Goal: Task Accomplishment & Management: Complete application form

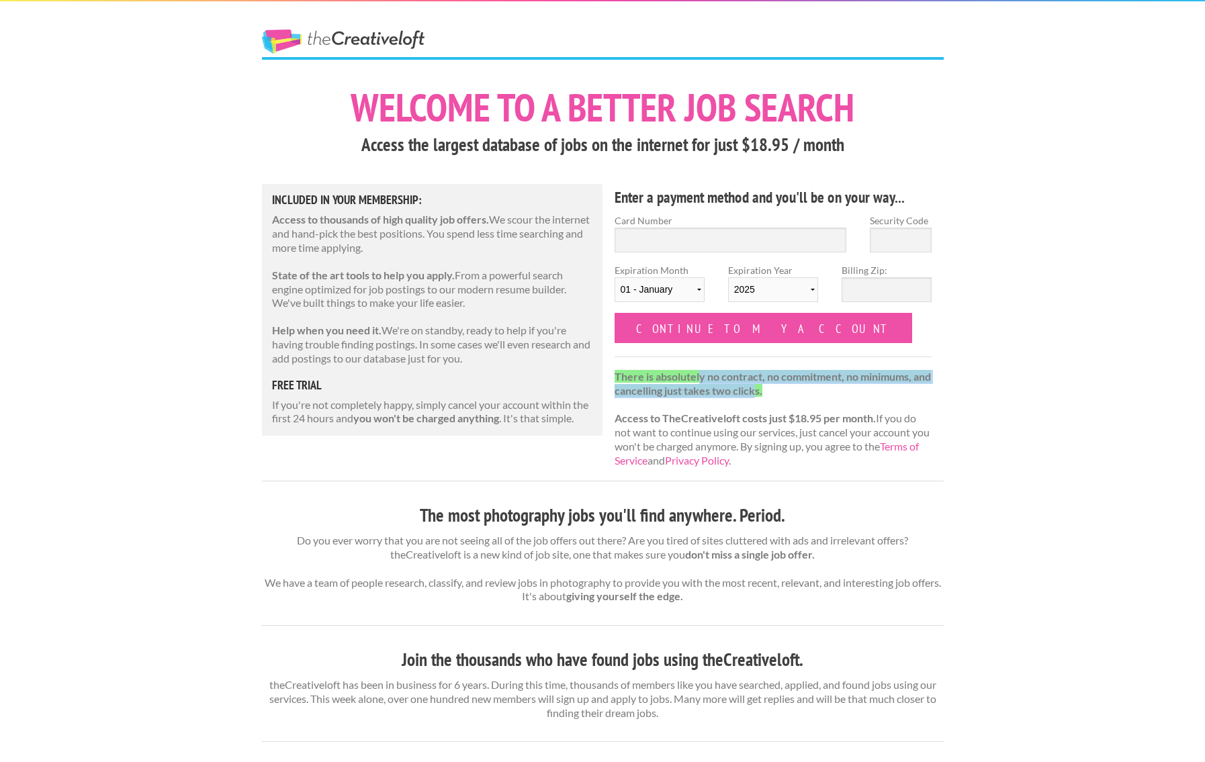
drag, startPoint x: 700, startPoint y: 373, endPoint x: 775, endPoint y: 386, distance: 76.3
click at [775, 386] on strong "There is absolutely no contract, no commitment, no minimums, and cancelling jus…" at bounding box center [772, 383] width 316 height 27
click at [532, 470] on div "Welcome to a better job search Access the largest database of jobs on the inter…" at bounding box center [602, 735] width 705 height 1300
click at [375, 46] on link "The Creative Loft" at bounding box center [343, 42] width 162 height 24
click at [388, 57] on hr at bounding box center [603, 58] width 682 height 3
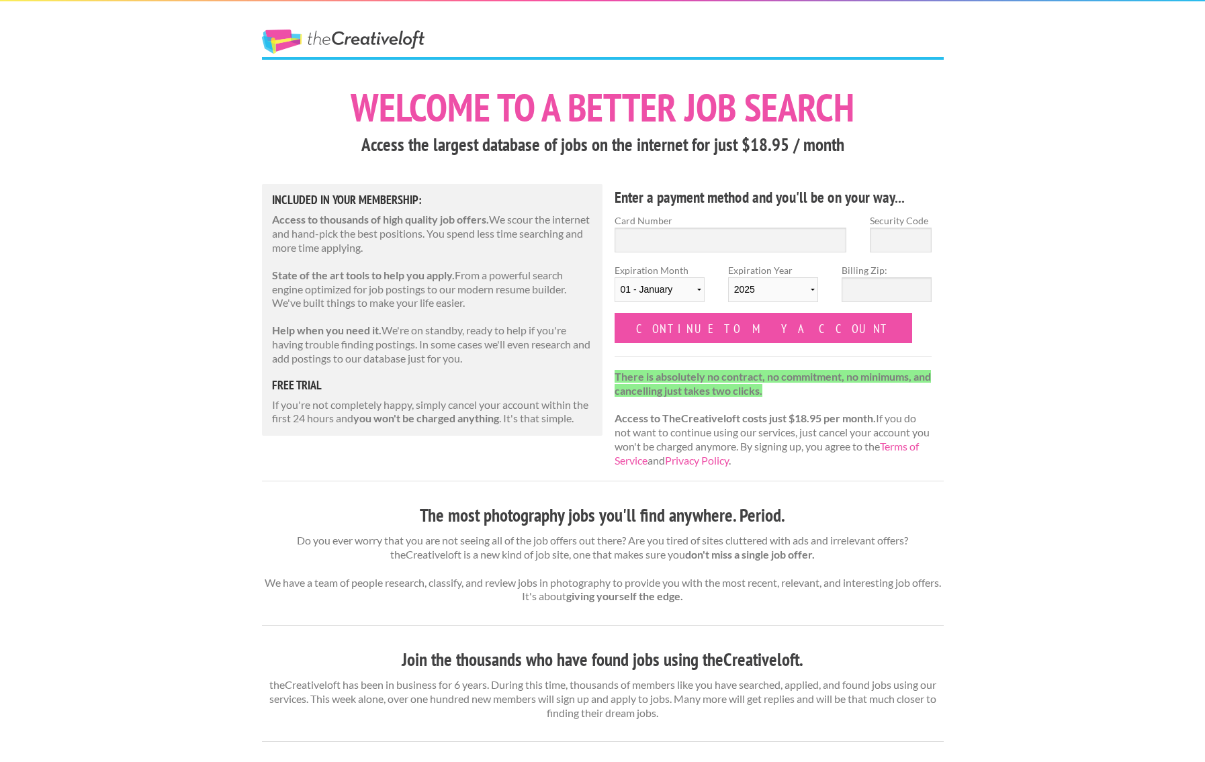
click at [404, 47] on link "The Creative Loft" at bounding box center [343, 42] width 162 height 24
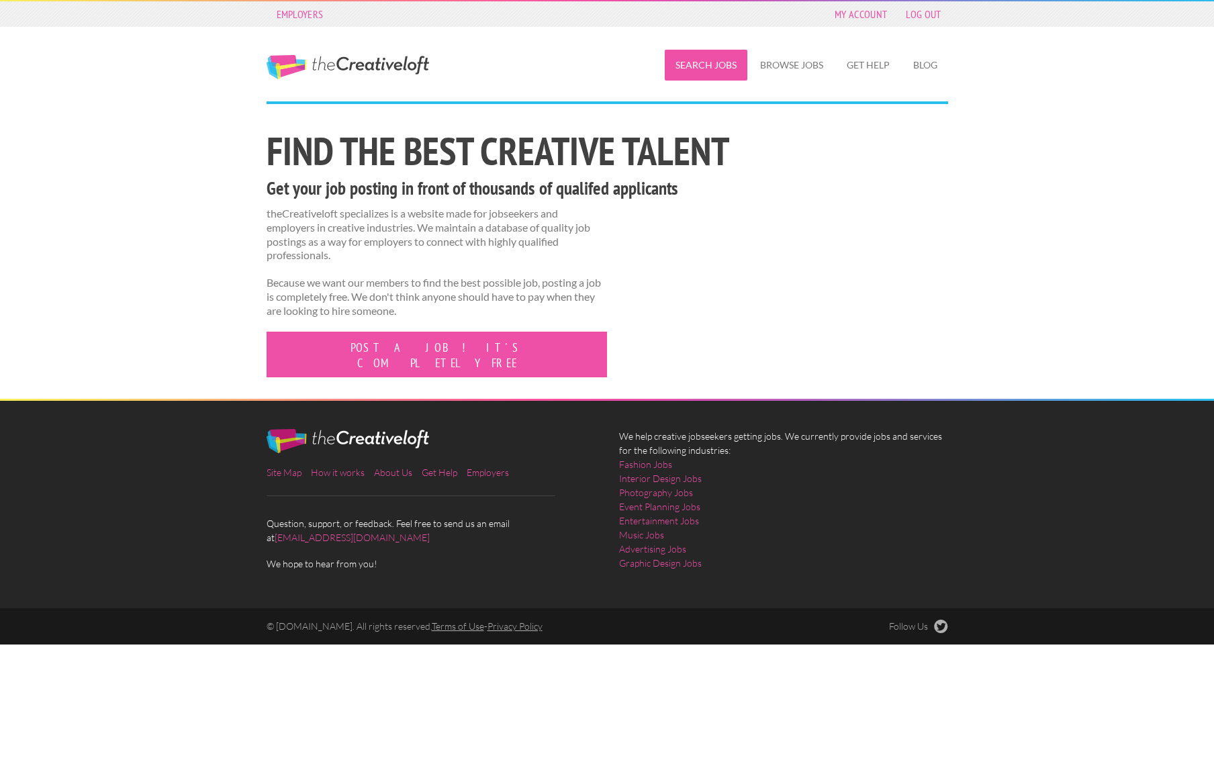
click at [701, 66] on link "Search Jobs" at bounding box center [706, 65] width 83 height 31
click at [678, 485] on link "Photography Jobs" at bounding box center [656, 492] width 74 height 14
